Goal: Task Accomplishment & Management: Manage account settings

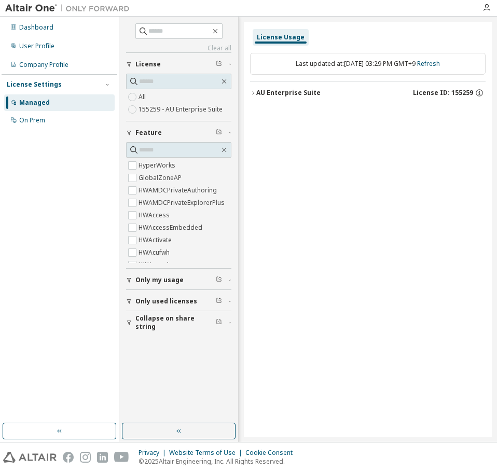
click at [38, 99] on div "Managed" at bounding box center [34, 103] width 31 height 8
click at [52, 47] on div "User Profile" at bounding box center [36, 46] width 35 height 8
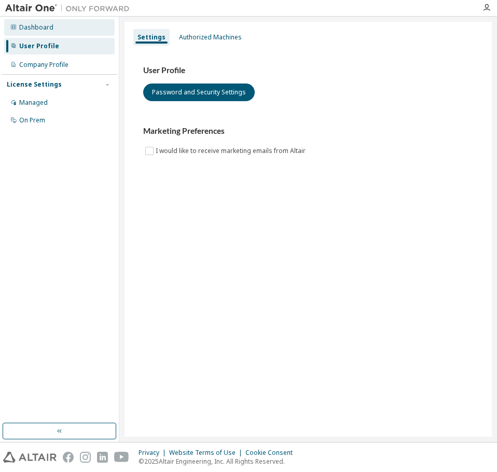
click at [57, 32] on div "Dashboard" at bounding box center [59, 27] width 111 height 17
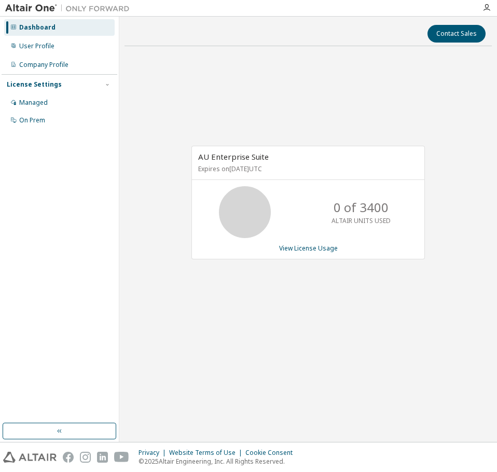
click at [203, 212] on div "0 of 3400 ALTAIR UNITS USED" at bounding box center [308, 212] width 233 height 52
click at [238, 209] on icon at bounding box center [245, 212] width 26 height 26
drag, startPoint x: 271, startPoint y: 192, endPoint x: 276, endPoint y: 188, distance: 6.1
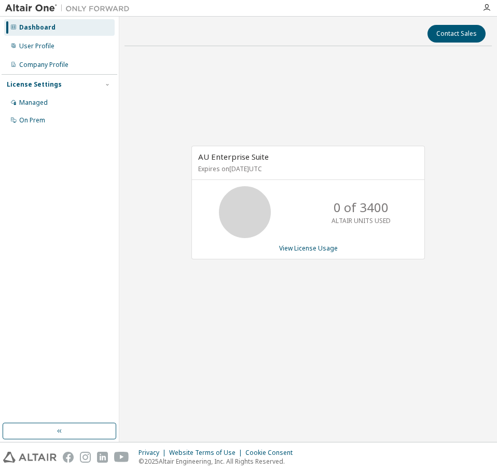
click at [273, 191] on icon at bounding box center [245, 212] width 62 height 52
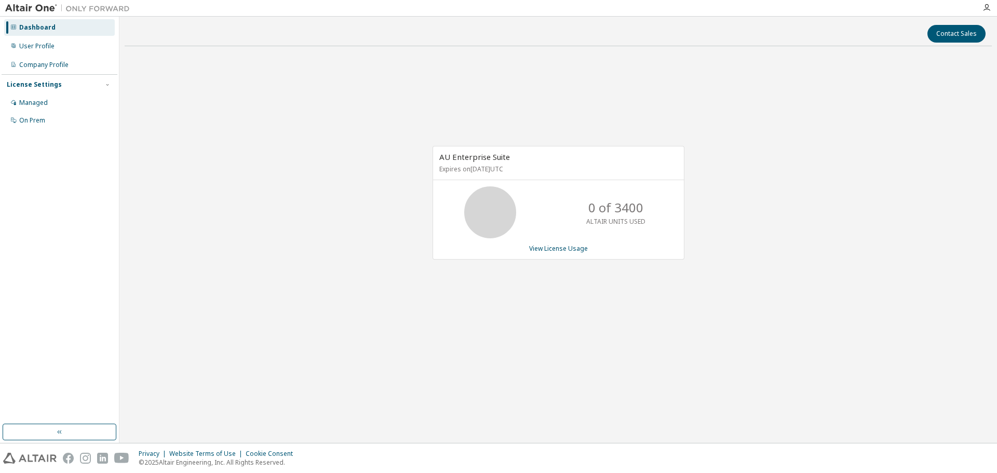
click at [497, 261] on div "AU Enterprise Suite Expires on February 7, 2026 UTC 0 of 3400 ALTAIR UNITS USED…" at bounding box center [553, 208] width 262 height 125
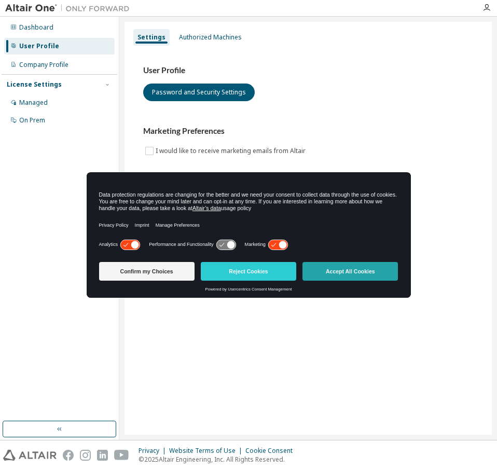
click at [354, 268] on button "Accept All Cookies" at bounding box center [351, 271] width 96 height 19
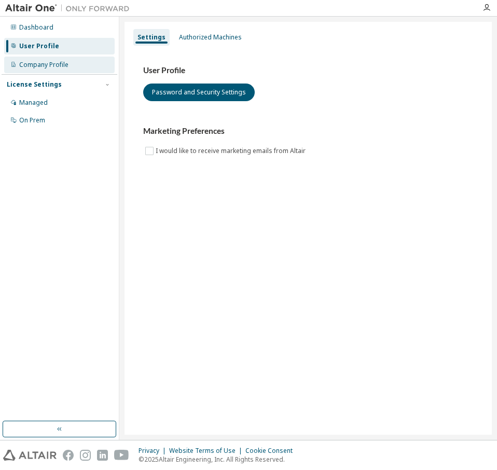
click at [47, 73] on div "Company Profile" at bounding box center [59, 65] width 111 height 17
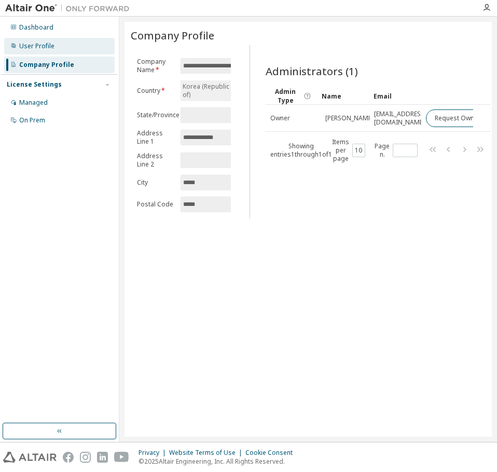
click at [59, 51] on div "User Profile" at bounding box center [59, 46] width 111 height 17
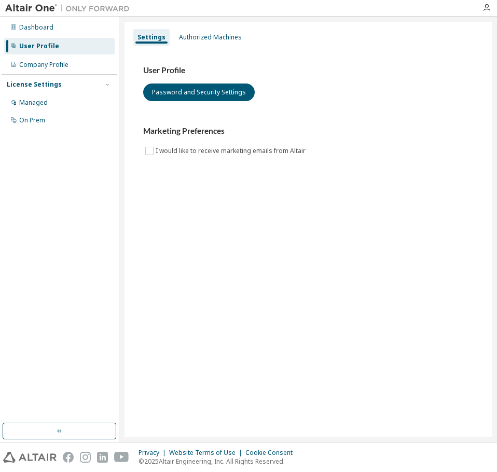
click at [209, 23] on div "Settings Authorized Machines User Profile Password and Security Settings Market…" at bounding box center [309, 229] width 368 height 415
click at [207, 33] on div "Authorized Machines" at bounding box center [210, 37] width 63 height 8
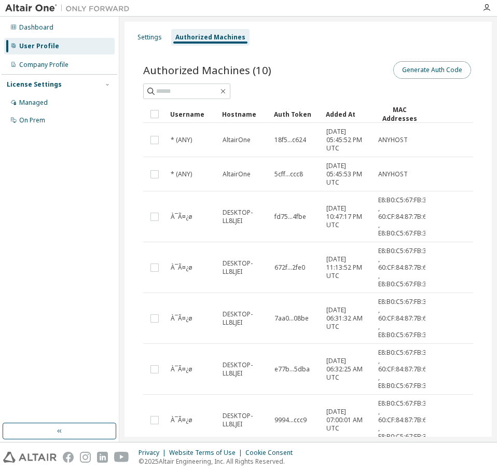
click at [433, 68] on button "Generate Auth Code" at bounding box center [433, 70] width 78 height 18
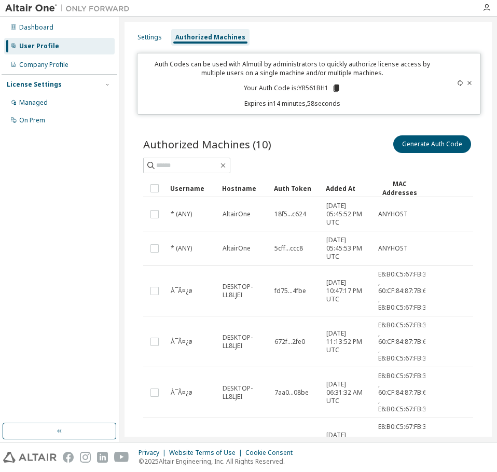
click at [319, 87] on p "Your Auth Code is: YR561BH1" at bounding box center [292, 88] width 97 height 9
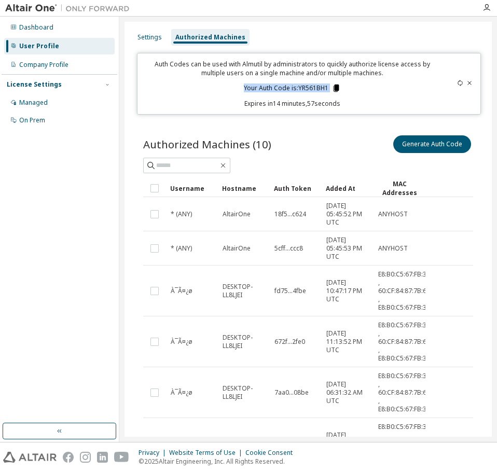
click at [338, 89] on icon at bounding box center [336, 88] width 9 height 9
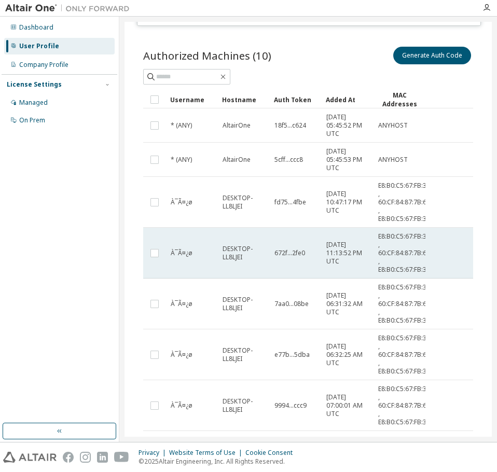
scroll to position [104, 0]
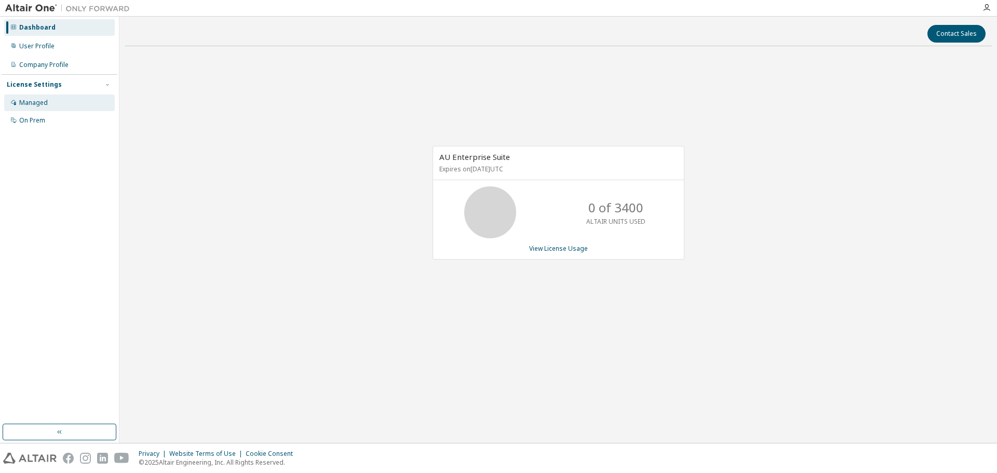
click at [34, 104] on div "Managed" at bounding box center [33, 103] width 29 height 8
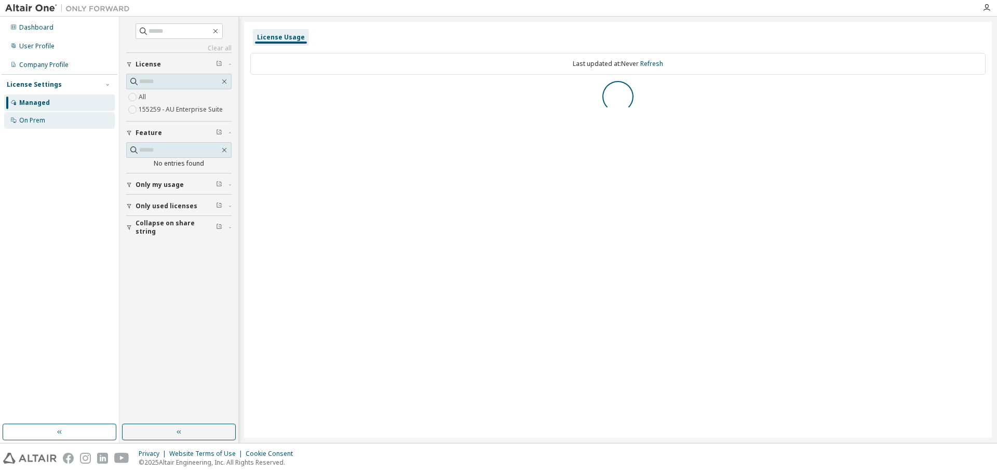
click at [49, 118] on div "On Prem" at bounding box center [59, 120] width 111 height 17
